Goal: Transaction & Acquisition: Obtain resource

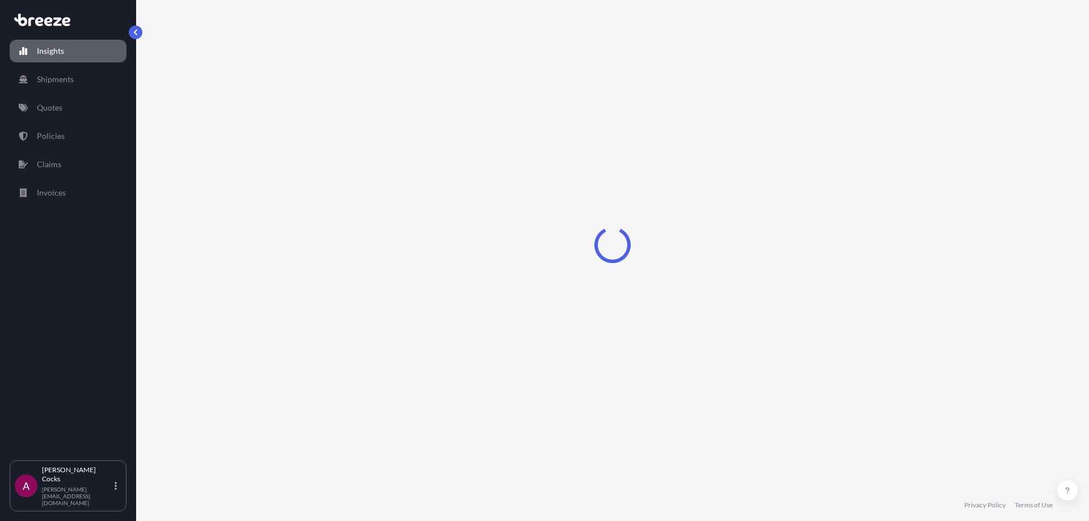
select select "2025"
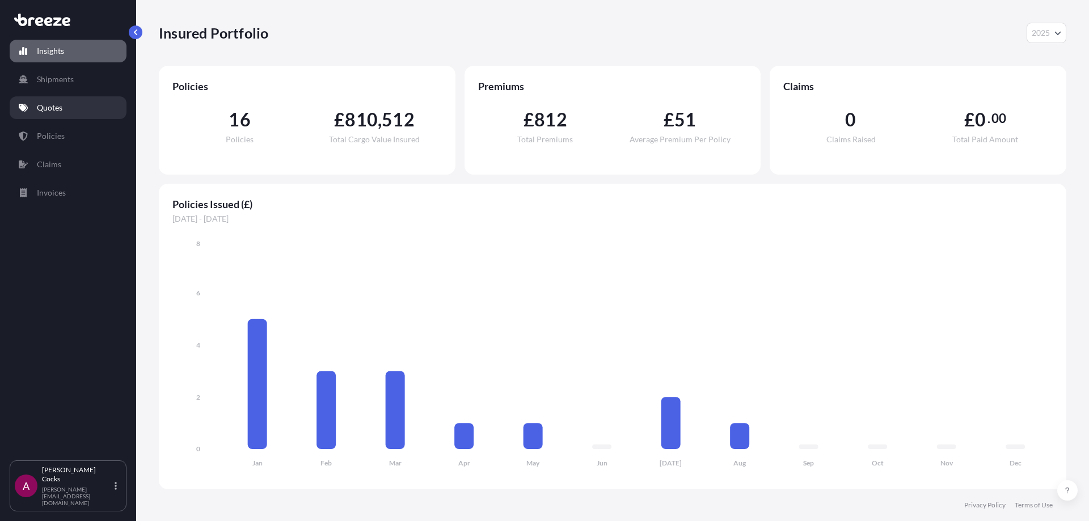
click at [69, 102] on link "Quotes" at bounding box center [68, 107] width 117 height 23
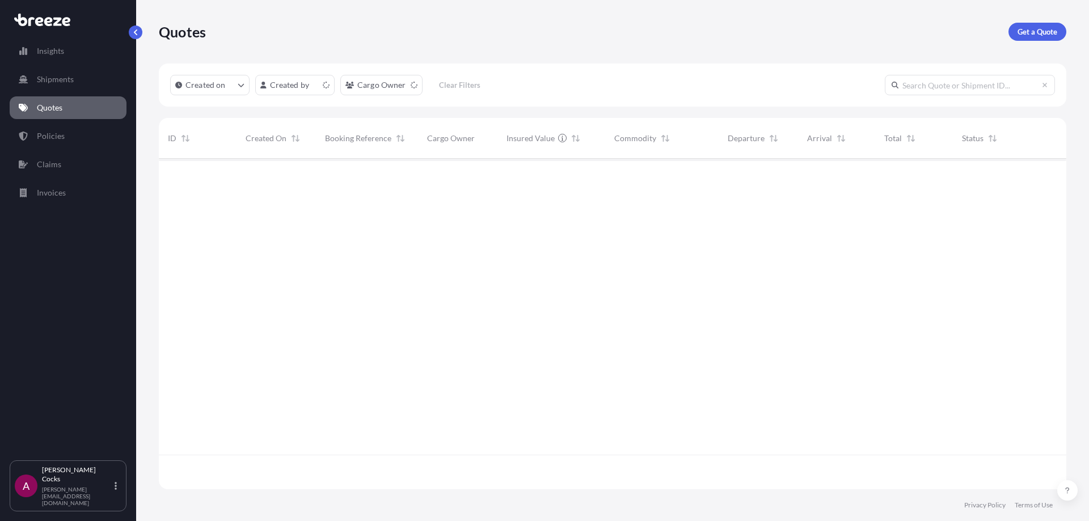
scroll to position [328, 899]
click at [1061, 26] on link "Get a Quote" at bounding box center [1037, 32] width 58 height 18
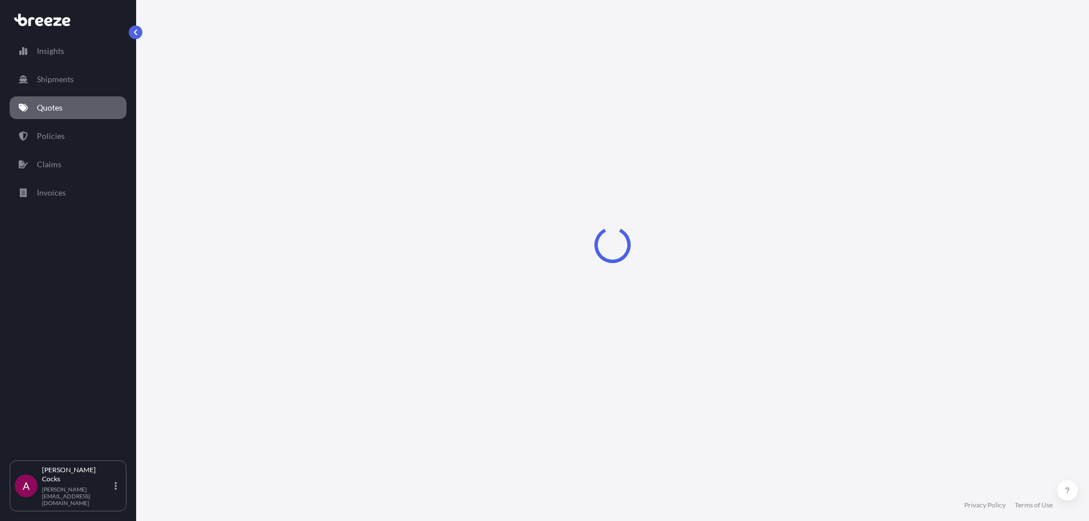
select select "Road"
select select "Sea"
select select "1"
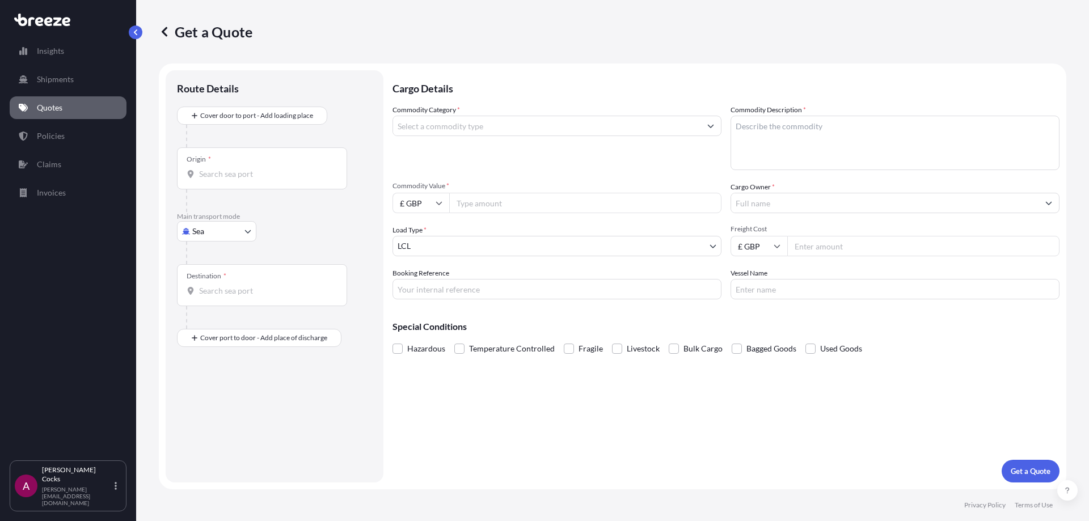
click at [301, 126] on div at bounding box center [279, 136] width 186 height 23
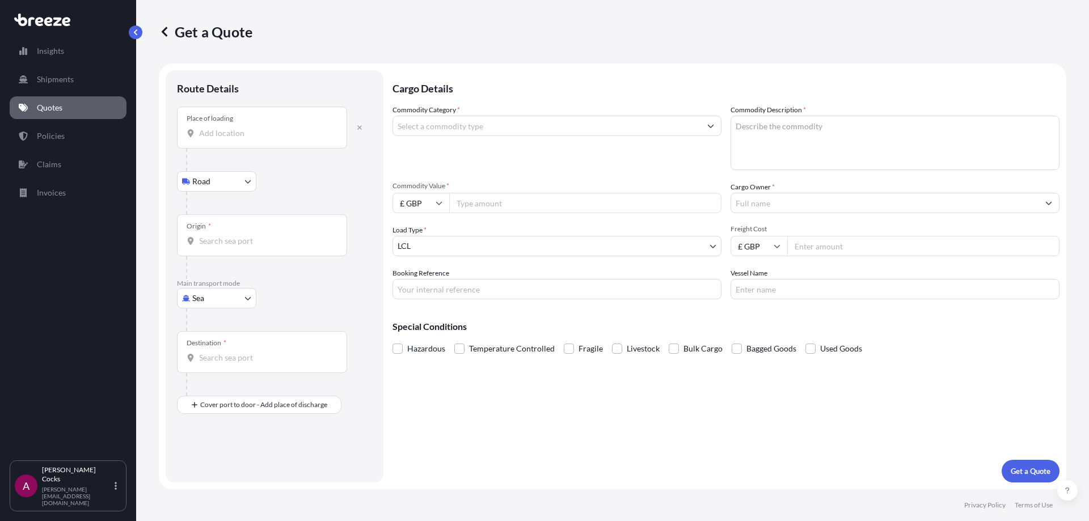
click at [244, 140] on div "Place of loading" at bounding box center [262, 128] width 170 height 42
click at [244, 139] on input "Place of loading" at bounding box center [266, 133] width 134 height 11
type input "[PERSON_NAME][STREET_ADDRESS]"
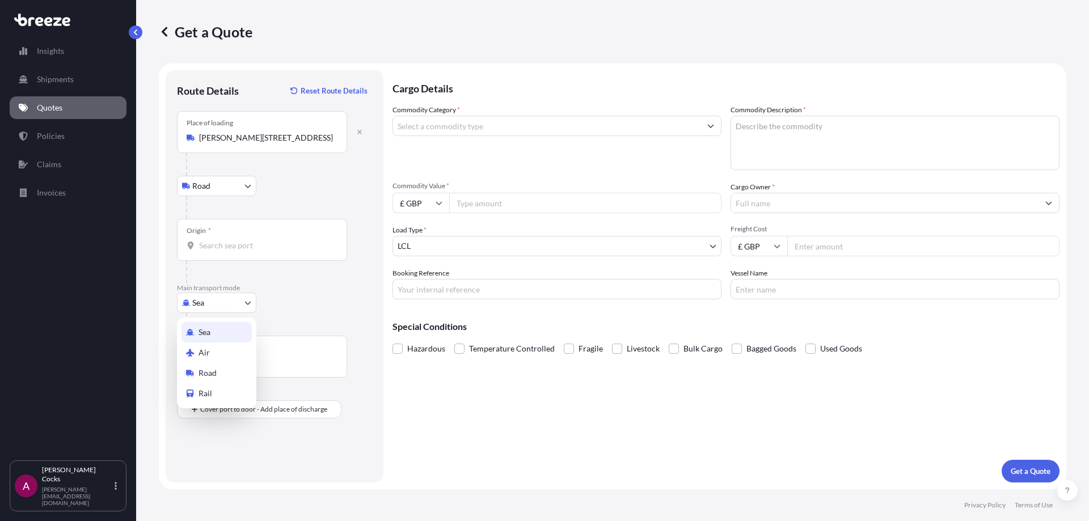
click at [221, 305] on body "0 options available. 5 options available. 0 options available. 1 option availab…" at bounding box center [544, 260] width 1089 height 521
click at [225, 353] on div "Air" at bounding box center [216, 353] width 70 height 20
select select "Air"
drag, startPoint x: 266, startPoint y: 146, endPoint x: 271, endPoint y: 138, distance: 9.1
click at [267, 145] on div "Place of loading" at bounding box center [262, 132] width 170 height 42
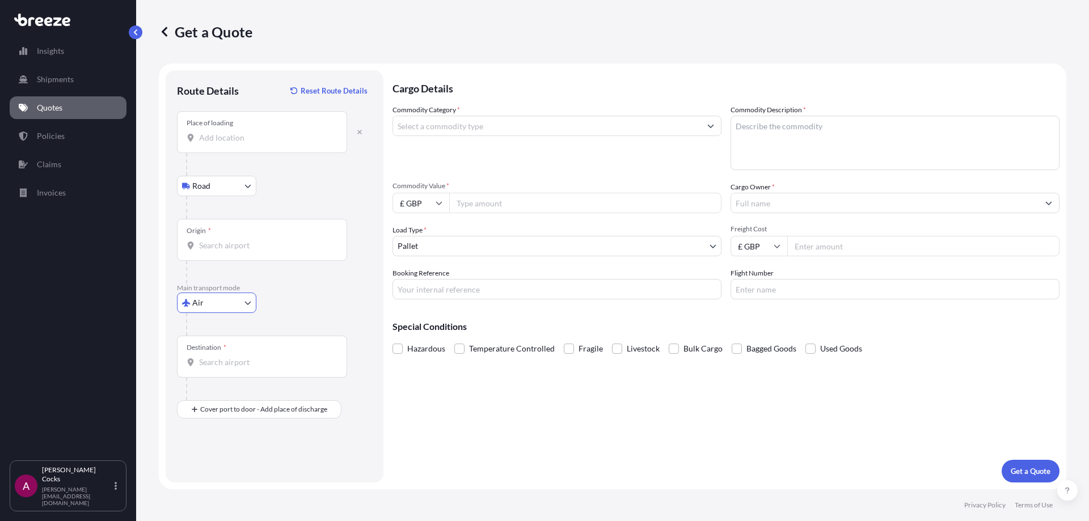
click at [267, 143] on input "Place of loading" at bounding box center [266, 137] width 134 height 11
click at [294, 176] on div "[PERSON_NAME][STREET_ADDRESS]" at bounding box center [289, 175] width 216 height 27
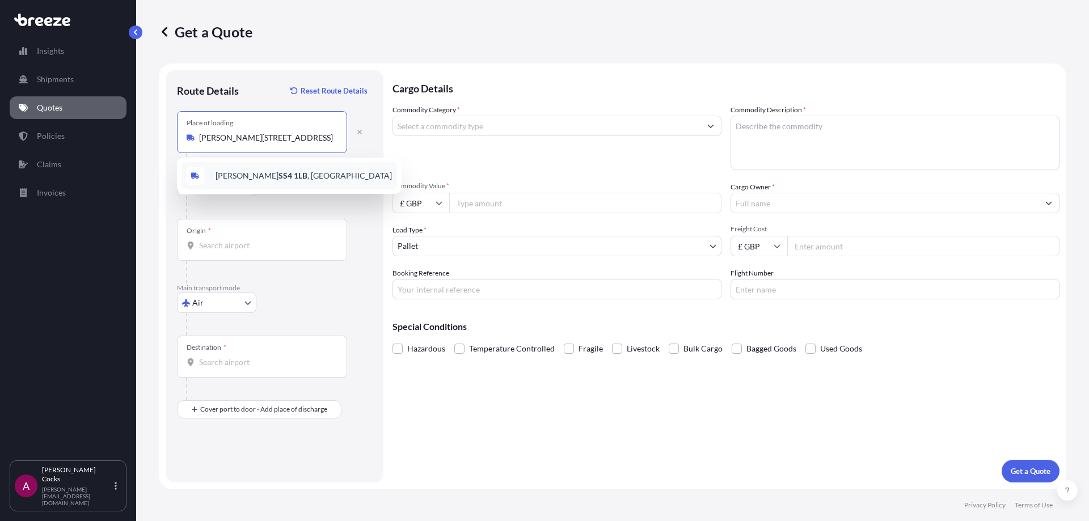
type input "[PERSON_NAME][STREET_ADDRESS]"
click at [238, 234] on div "Origin *" at bounding box center [262, 240] width 170 height 42
click at [238, 240] on input "Origin *" at bounding box center [266, 245] width 134 height 11
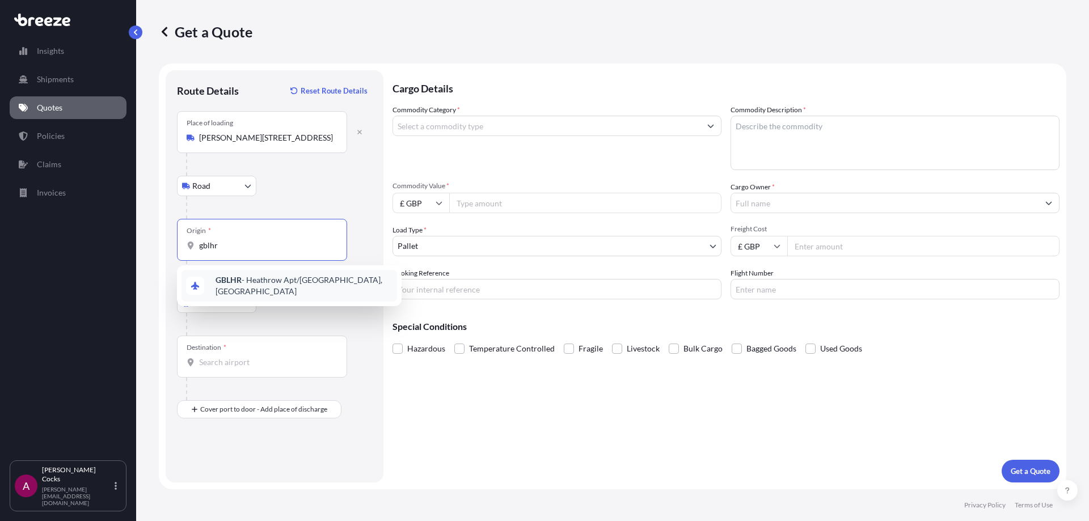
click at [273, 286] on span "GBLHR - Heathrow Apt/[GEOGRAPHIC_DATA], [GEOGRAPHIC_DATA]" at bounding box center [304, 286] width 177 height 23
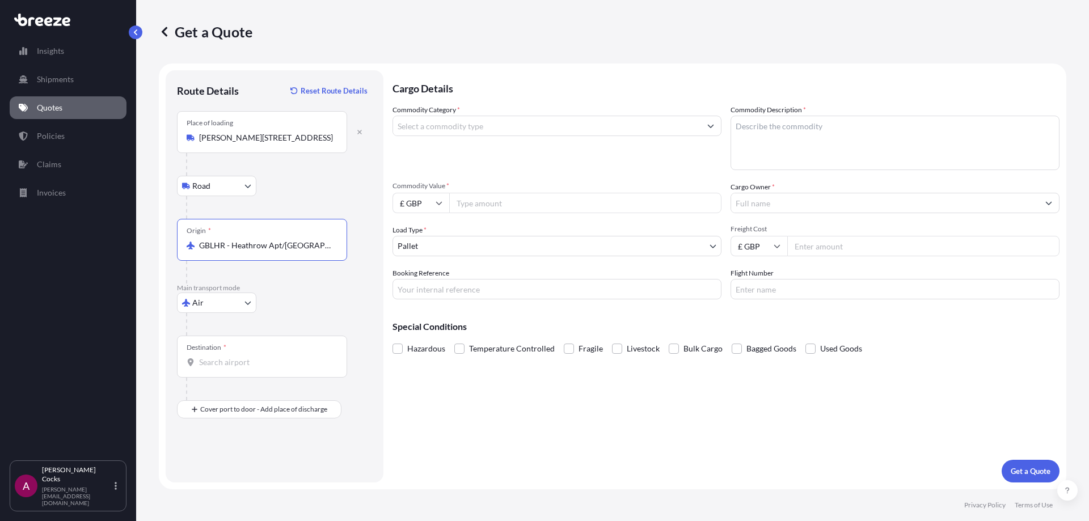
type input "GBLHR - Heathrow Apt/[GEOGRAPHIC_DATA], [GEOGRAPHIC_DATA]"
click at [244, 361] on input "Destination *" at bounding box center [266, 362] width 134 height 11
click at [290, 408] on div "IQEBL - Erbil International Apt, [GEOGRAPHIC_DATA]" at bounding box center [289, 403] width 216 height 32
type input "IQEBL - Erbil International Apt, [GEOGRAPHIC_DATA]"
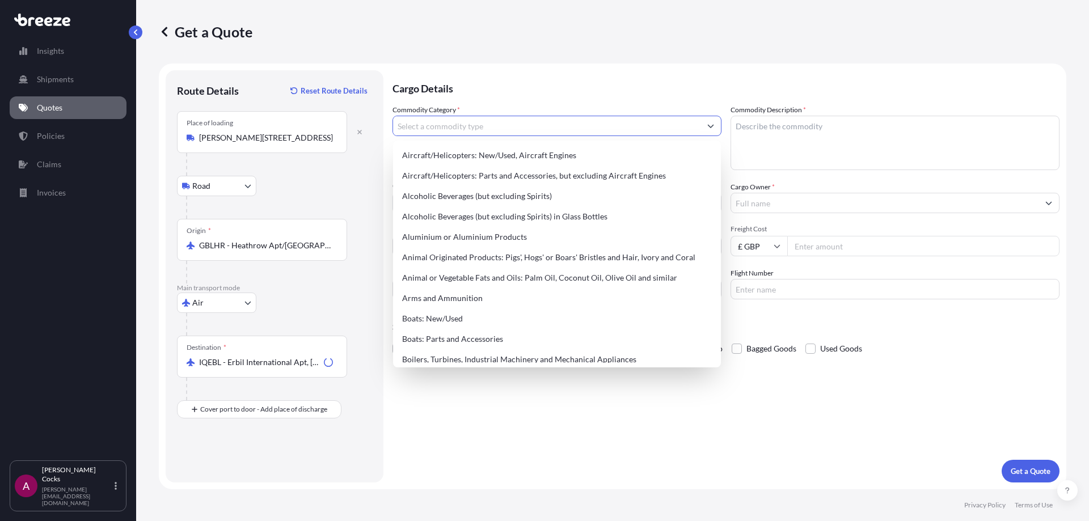
click at [527, 128] on input "Commodity Category *" at bounding box center [546, 126] width 307 height 20
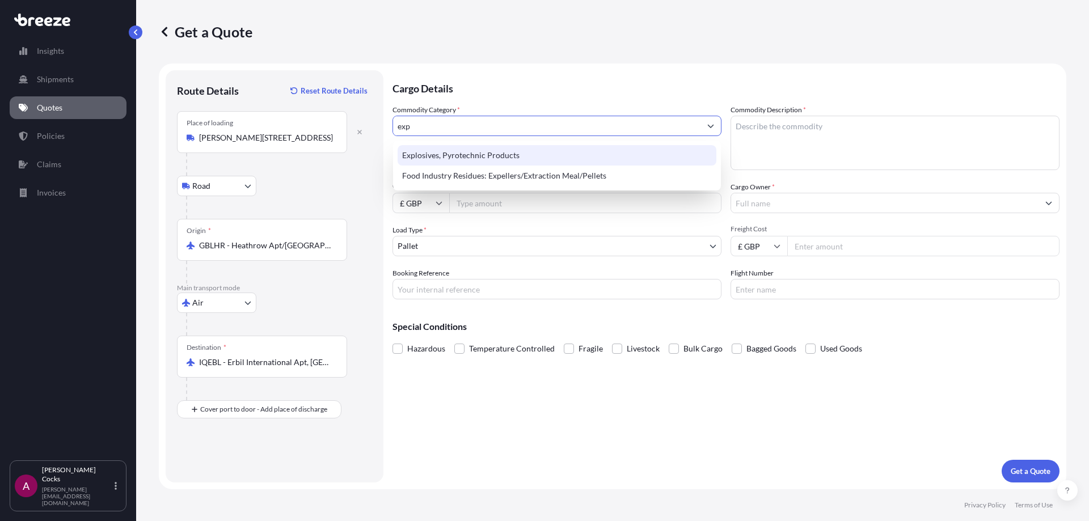
click at [465, 151] on div "Explosives, Pyrotechnic Products" at bounding box center [557, 155] width 319 height 20
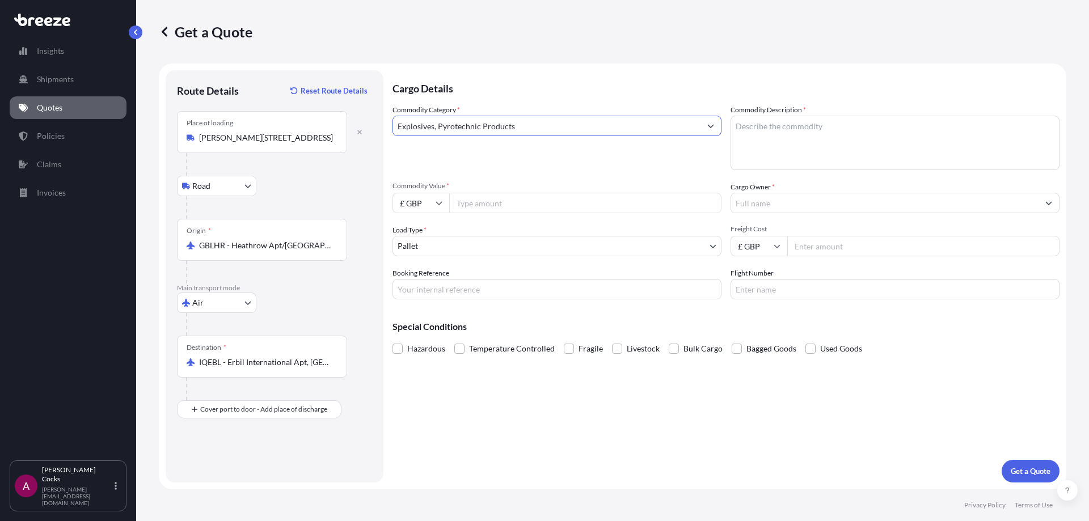
type input "Explosives, Pyrotechnic Products"
click at [824, 146] on textarea "Commodity Description *" at bounding box center [894, 143] width 329 height 54
type textarea "P"
type textarea "n"
type textarea "Non Military thermite starters"
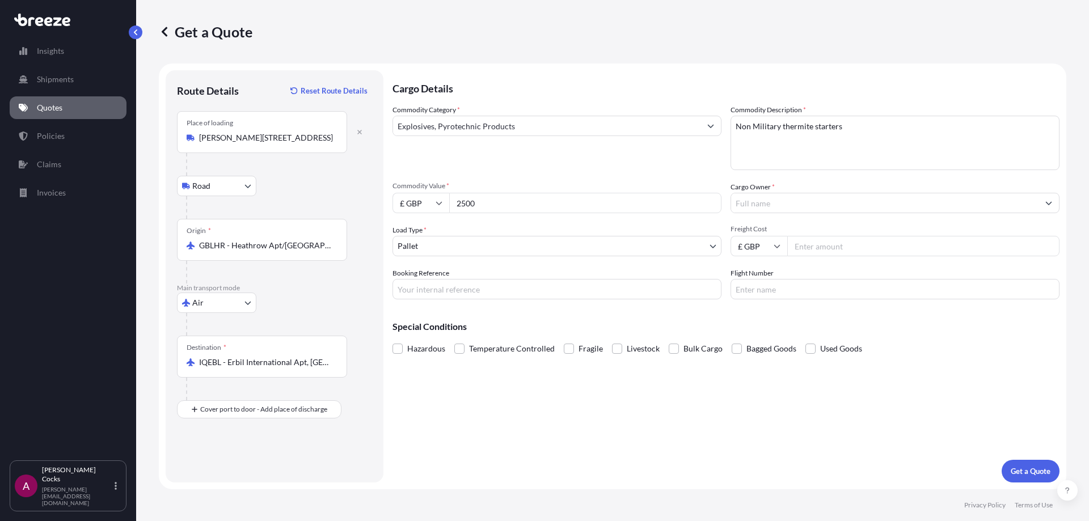
type input "2500"
click at [558, 256] on div "Commodity Category * Explosives, Pyrotechnic Products Commodity Description * N…" at bounding box center [725, 201] width 667 height 195
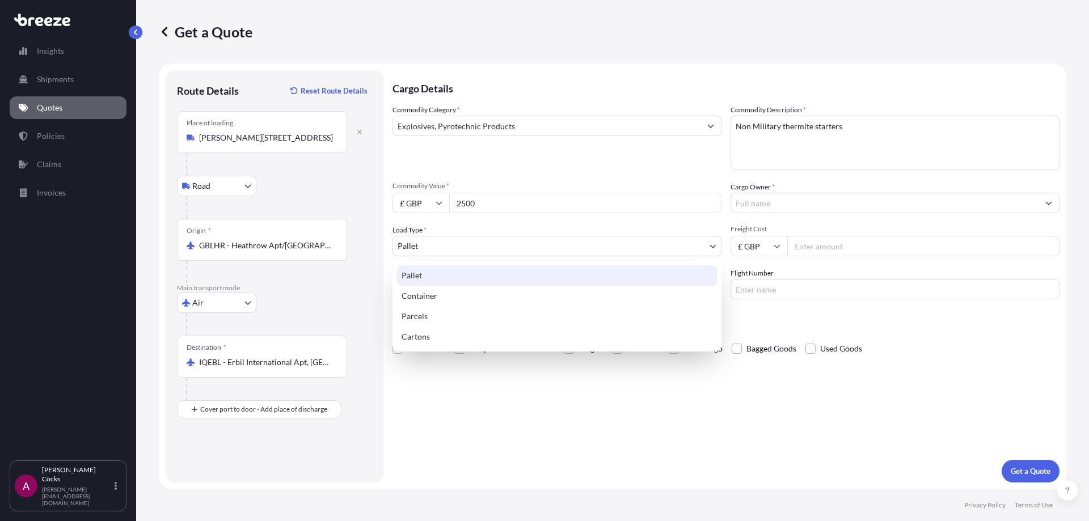
click at [510, 242] on body "Insights Shipments Quotes Policies Claims Invoices A [PERSON_NAME] [PERSON_NAME…" at bounding box center [544, 260] width 1089 height 521
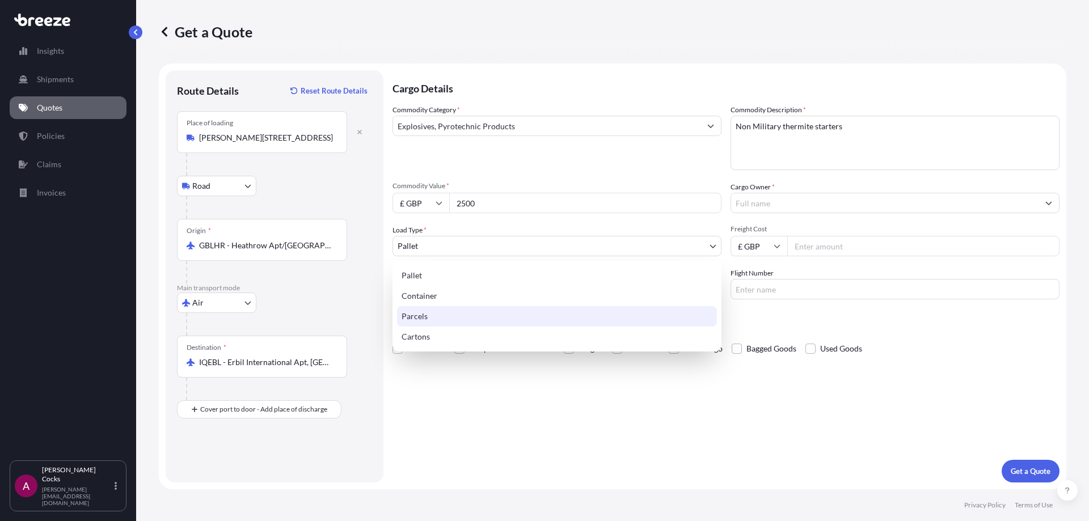
click at [480, 320] on div "Parcels" at bounding box center [557, 316] width 320 height 20
select select "3"
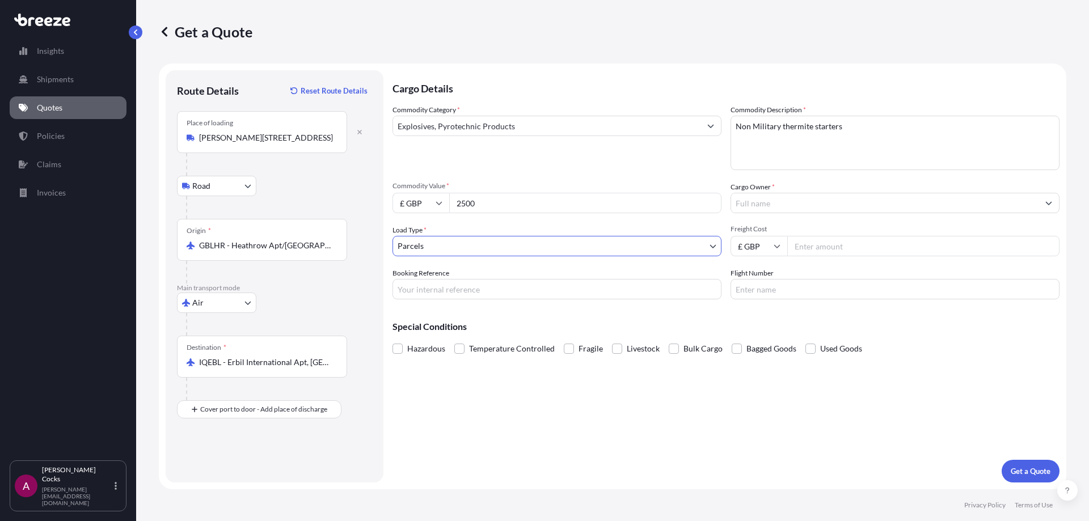
click at [839, 185] on div "Cargo Owner *" at bounding box center [894, 197] width 329 height 32
click at [825, 202] on input "Cargo Owner *" at bounding box center [884, 203] width 307 height 20
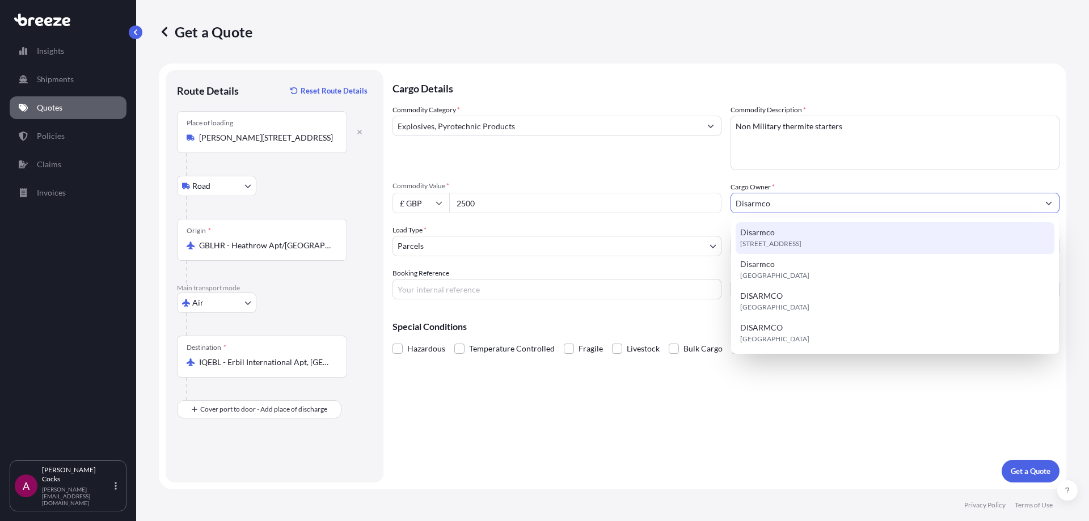
click at [801, 243] on span "[STREET_ADDRESS]" at bounding box center [770, 243] width 61 height 11
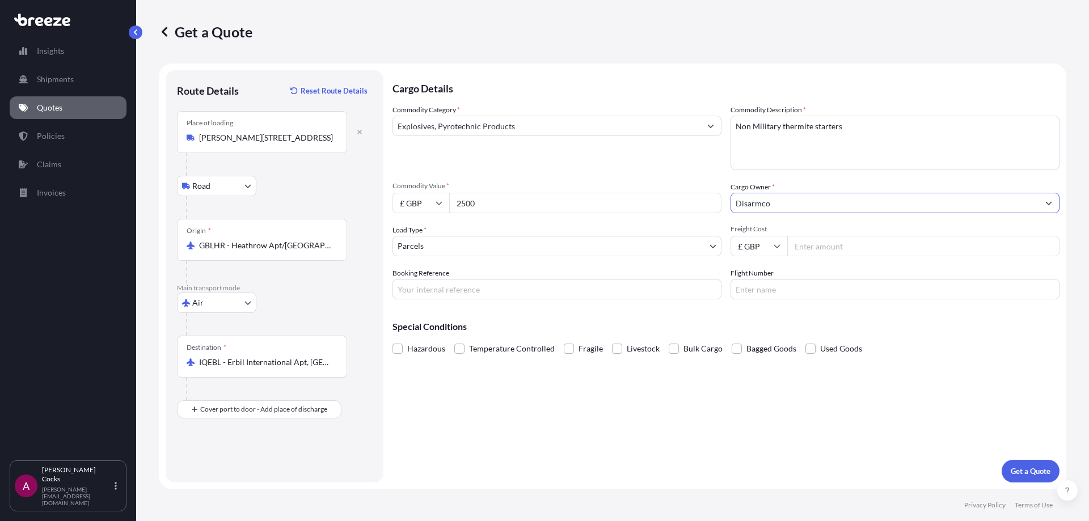
type input "Disarmco"
click at [601, 293] on input "Booking Reference" at bounding box center [556, 289] width 329 height 20
type input "Q12829W"
click at [428, 352] on span "Hazardous" at bounding box center [426, 348] width 38 height 17
click at [392, 340] on input "Hazardous" at bounding box center [392, 340] width 0 height 0
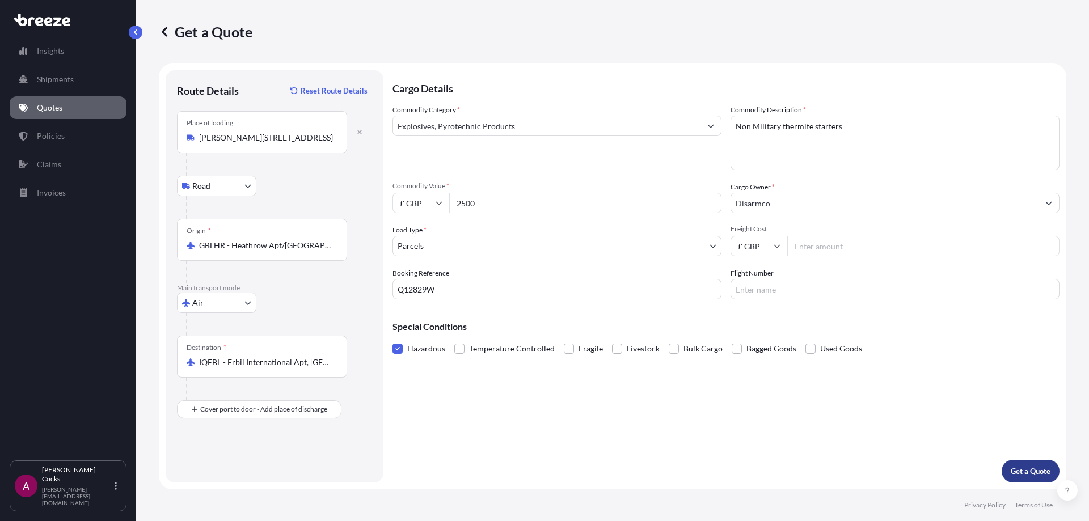
click at [1030, 462] on button "Get a Quote" at bounding box center [1031, 471] width 58 height 23
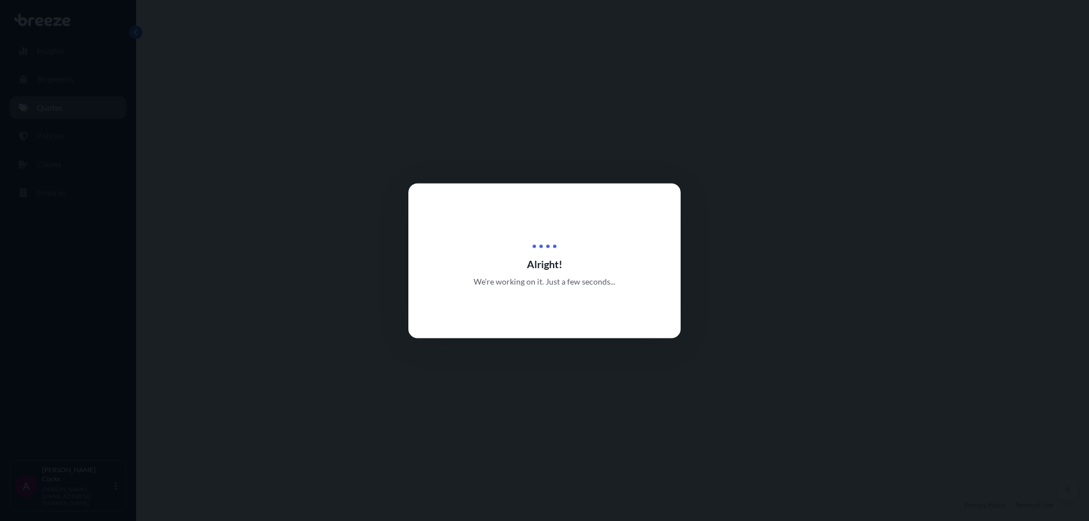
select select "Road"
select select "Air"
select select "3"
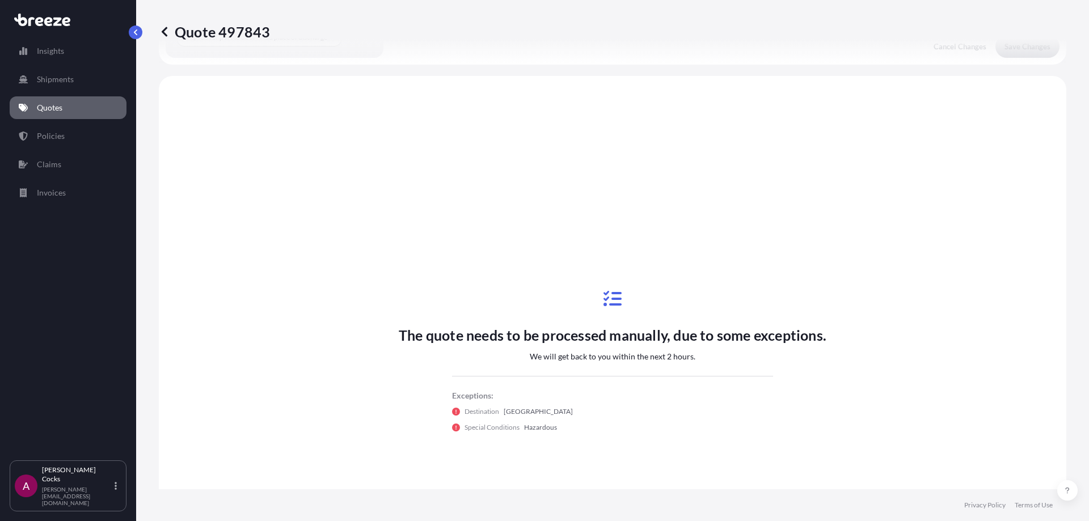
scroll to position [387, 0]
